Goal: Information Seeking & Learning: Learn about a topic

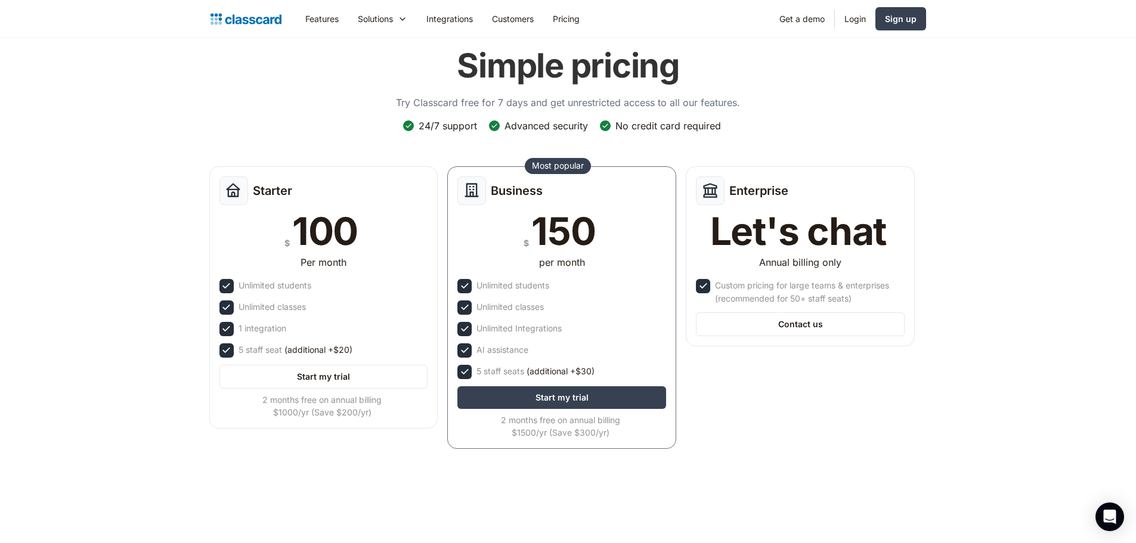
scroll to position [60, 0]
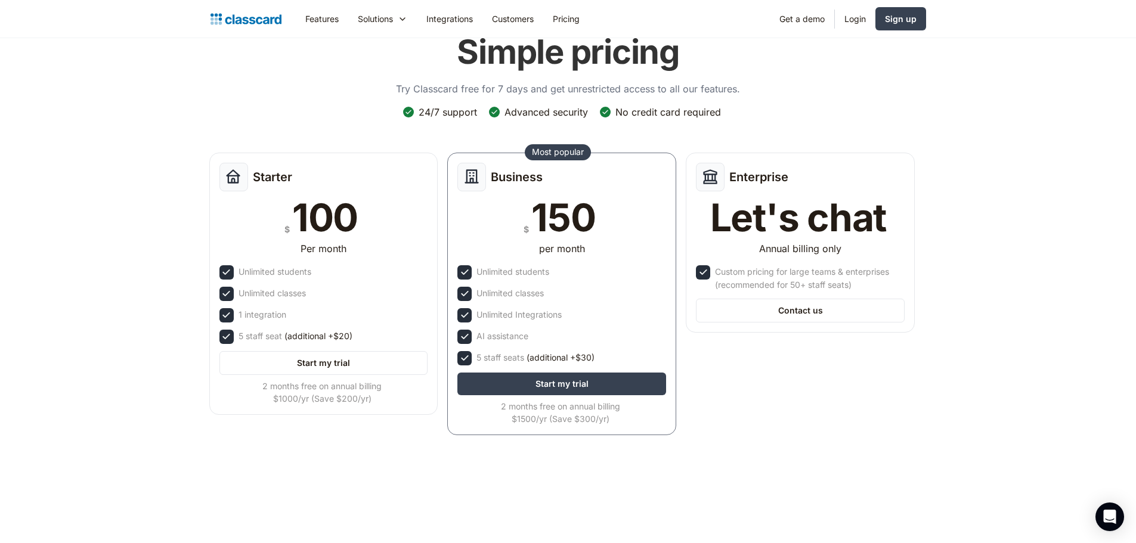
click at [782, 103] on div "Simple pricing Try Classcard free for 7 days and get unrestricted access to all…" at bounding box center [567, 233] width 715 height 427
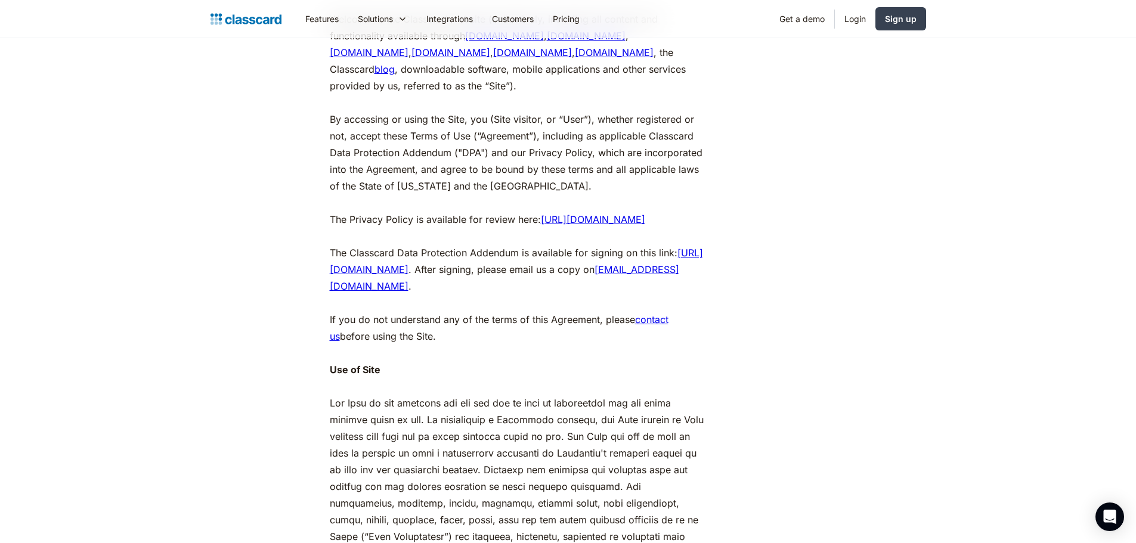
scroll to position [119, 0]
